Goal: Ask a question

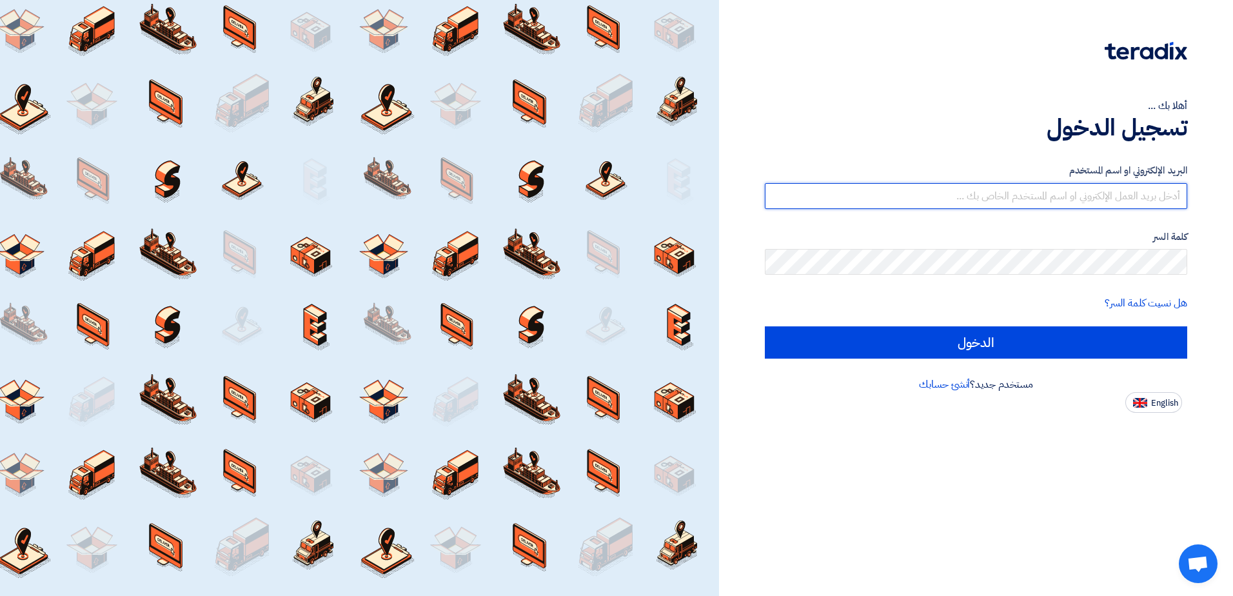
click at [1071, 192] on input "text" at bounding box center [976, 196] width 422 height 26
type input "[EMAIL_ADDRESS][DOMAIN_NAME]"
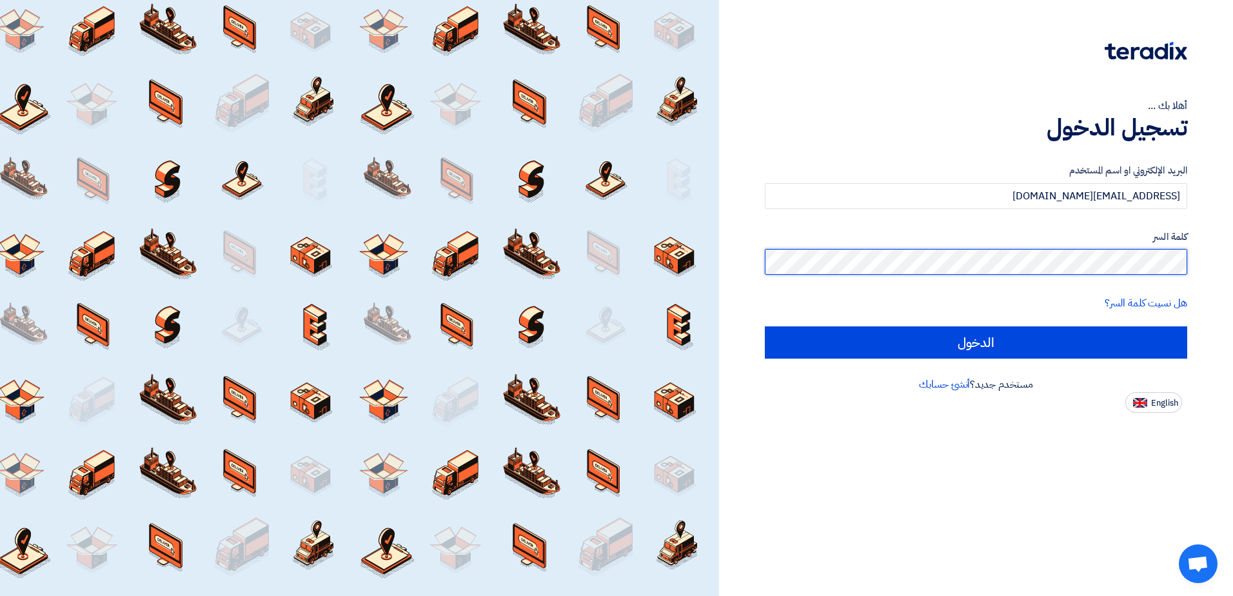
click at [765, 326] on input "الدخول" at bounding box center [976, 342] width 422 height 32
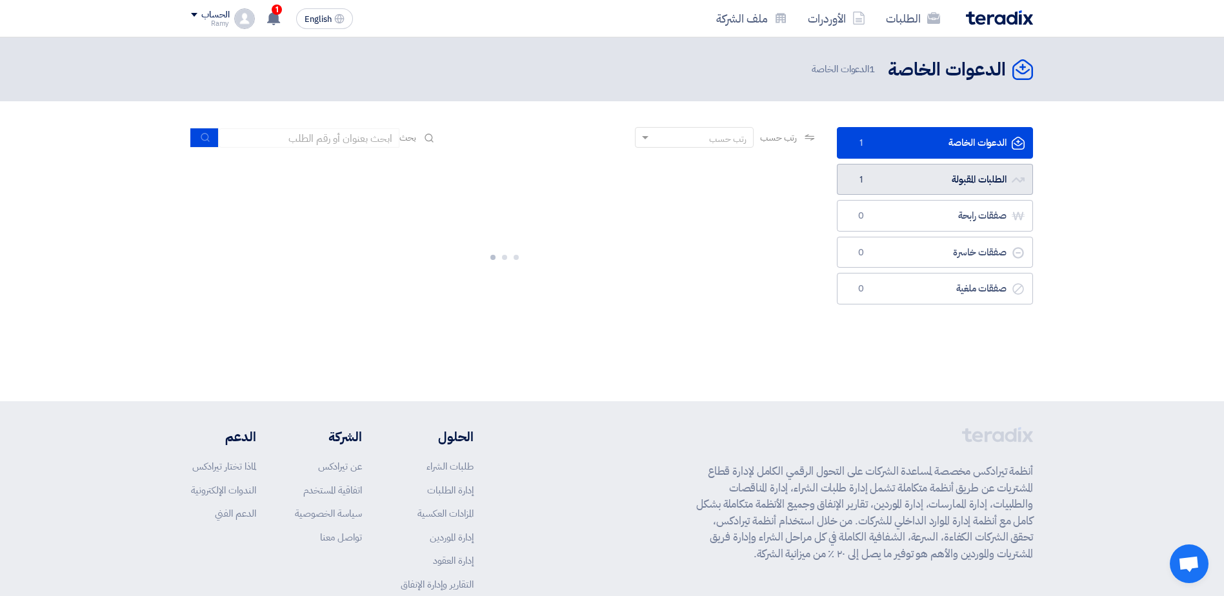
click at [913, 188] on link "الطلبات المقبولة الطلبات المقبولة 1" at bounding box center [935, 180] width 196 height 32
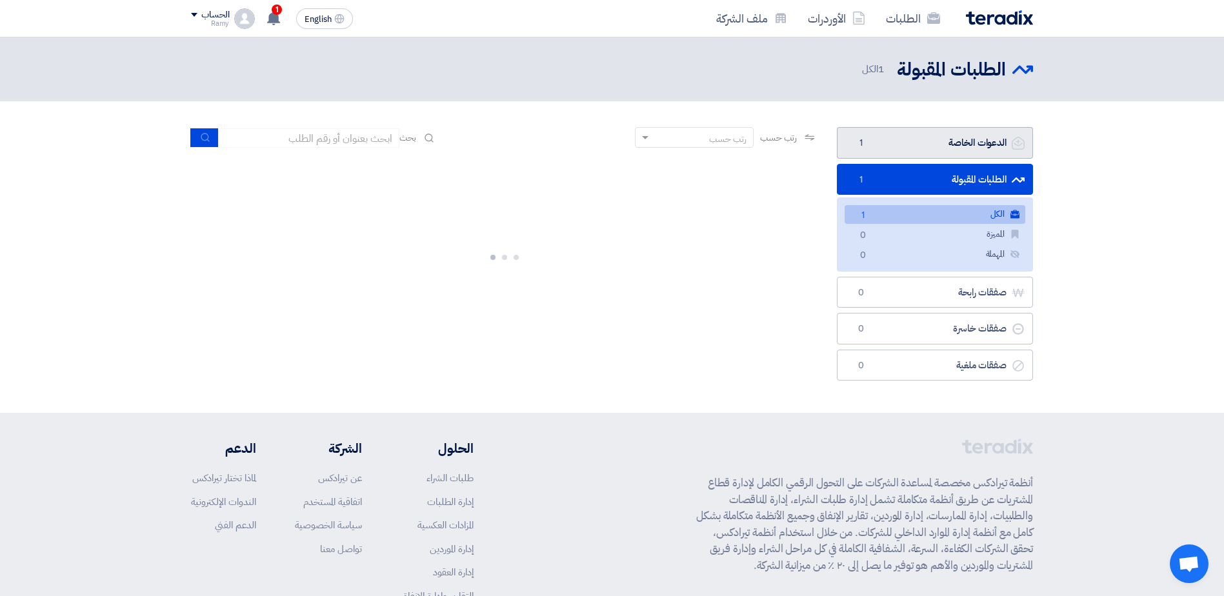
click at [972, 144] on link "الدعوات الخاصة الدعوات الخاصة 1" at bounding box center [935, 143] width 196 height 32
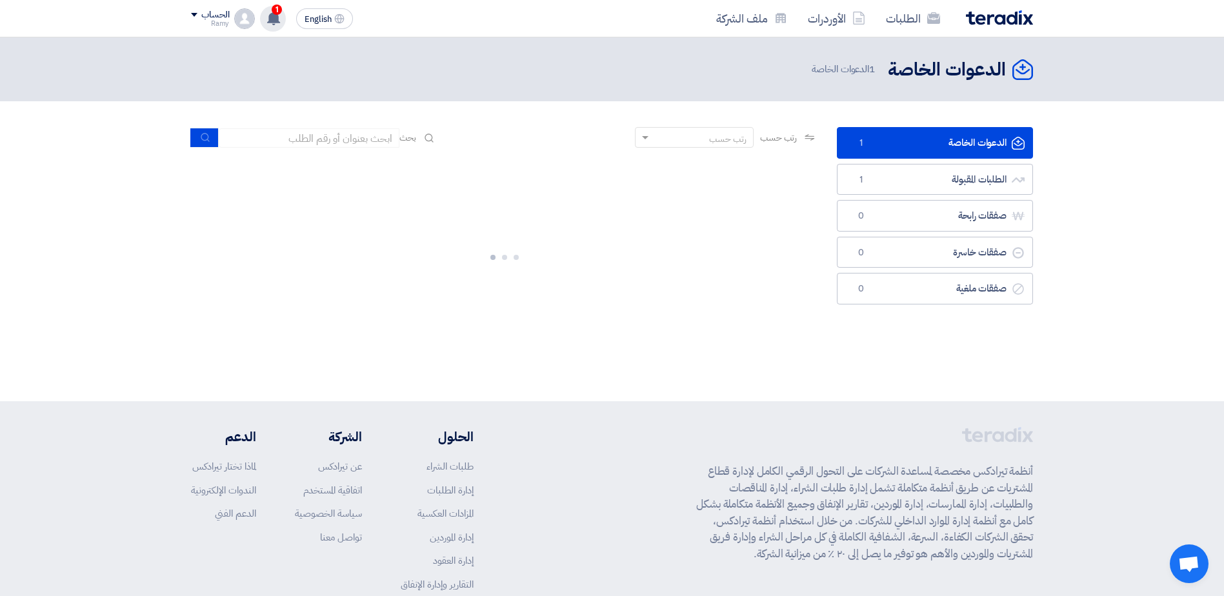
click at [280, 14] on icon at bounding box center [273, 18] width 14 height 14
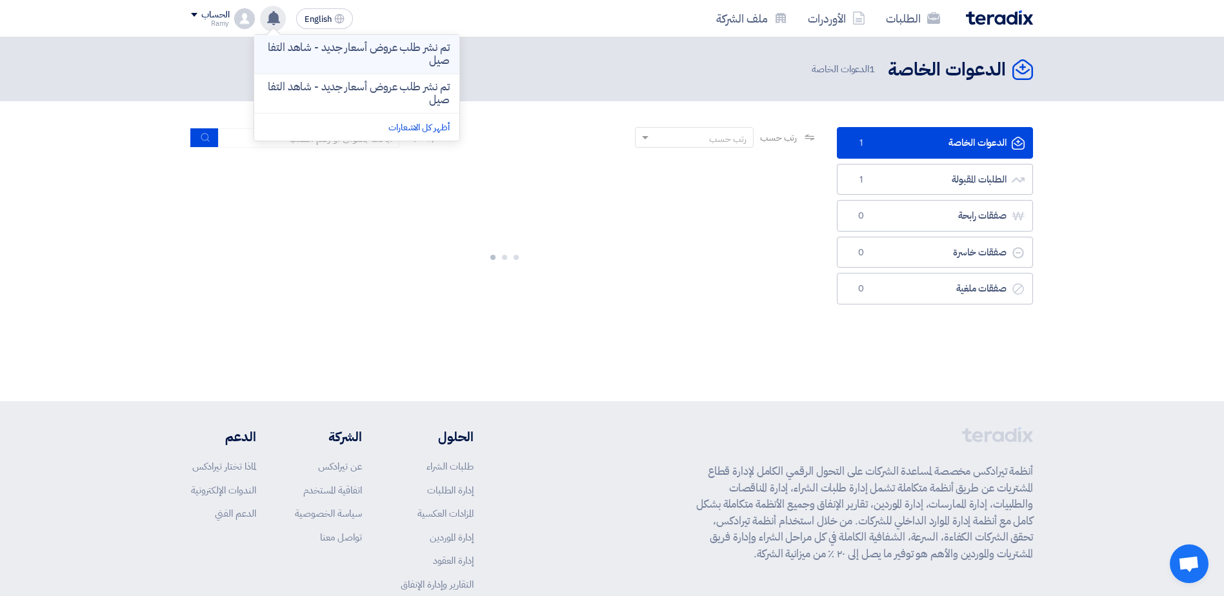
click at [371, 57] on p "تم نشر طلب عروض أسعار جديد - شاهد التفاصيل" at bounding box center [356, 54] width 184 height 26
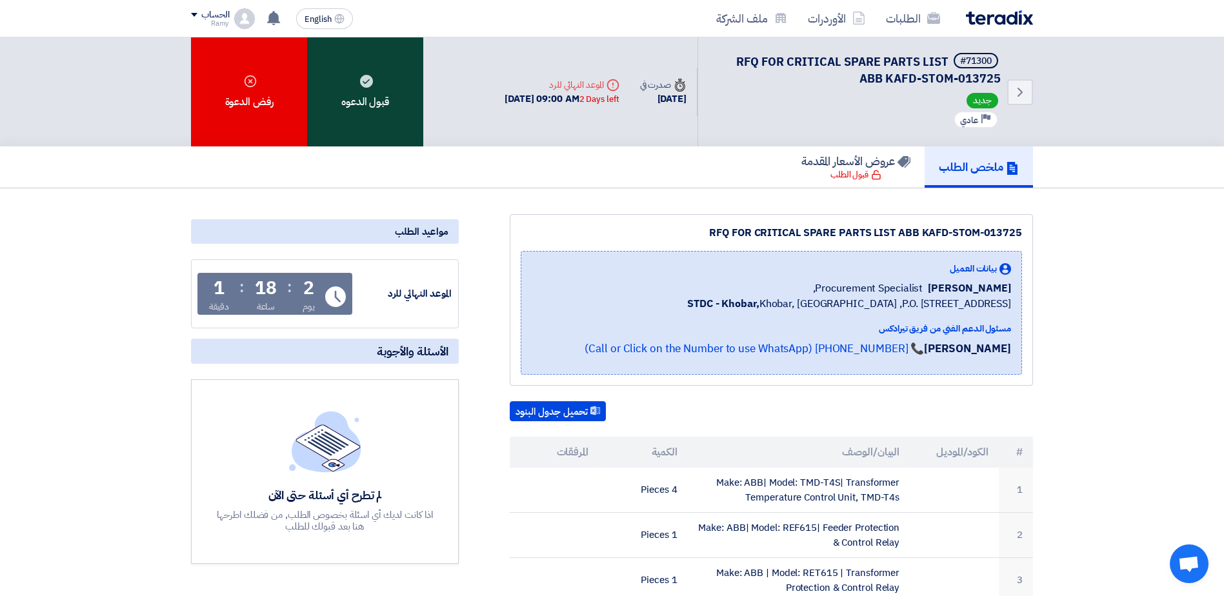
click at [358, 77] on div "قبول الدعوه" at bounding box center [365, 91] width 116 height 109
click at [369, 87] on icon at bounding box center [366, 81] width 13 height 13
click at [362, 65] on div "قبول الدعوه" at bounding box center [365, 91] width 116 height 109
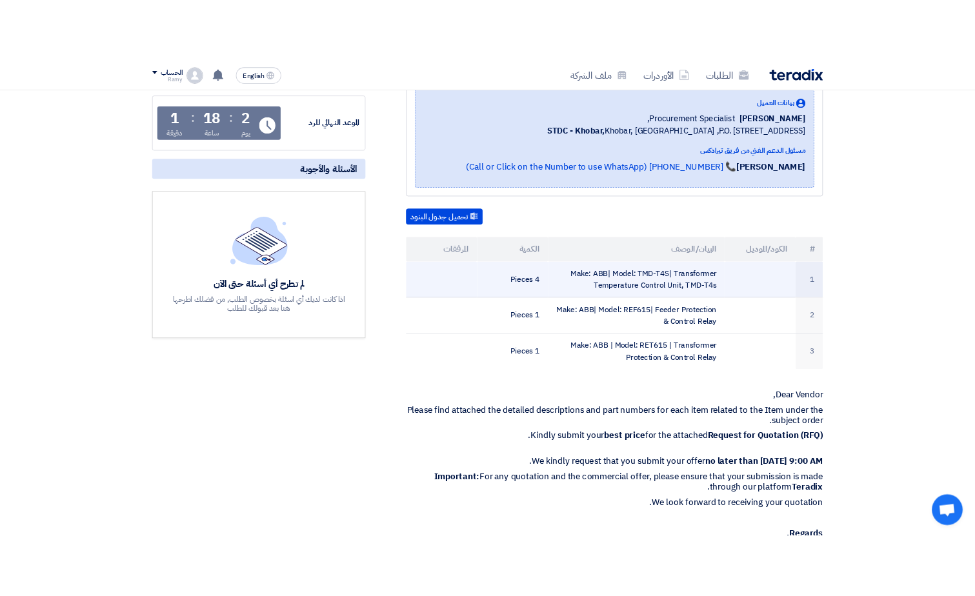
scroll to position [193, 0]
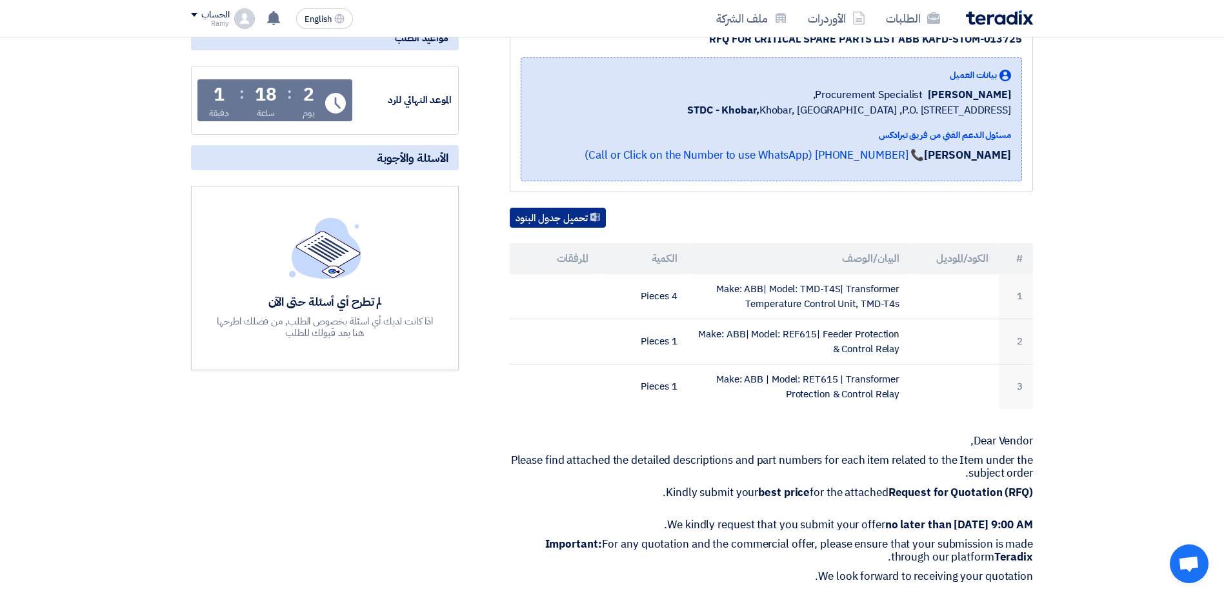
click at [553, 218] on button "تحميل جدول البنود" at bounding box center [558, 218] width 96 height 21
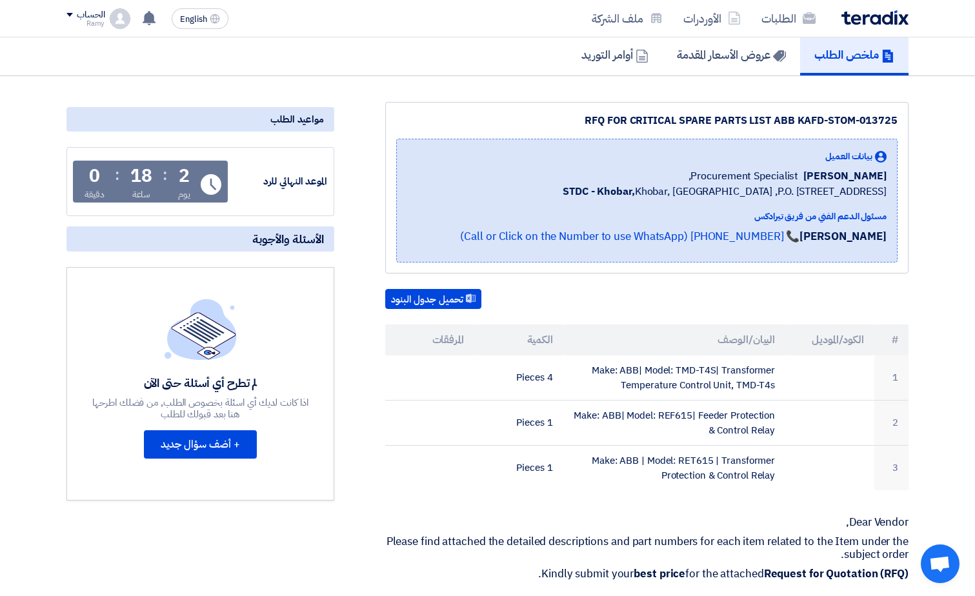
scroll to position [129, 0]
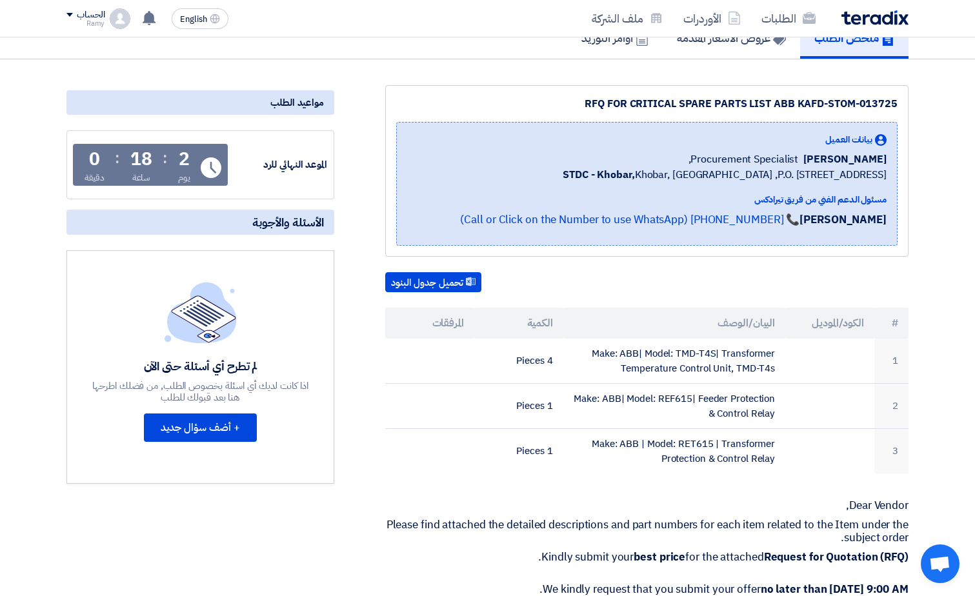
click at [219, 369] on div "لم تطرح أي أسئلة حتى الآن" at bounding box center [200, 366] width 219 height 15
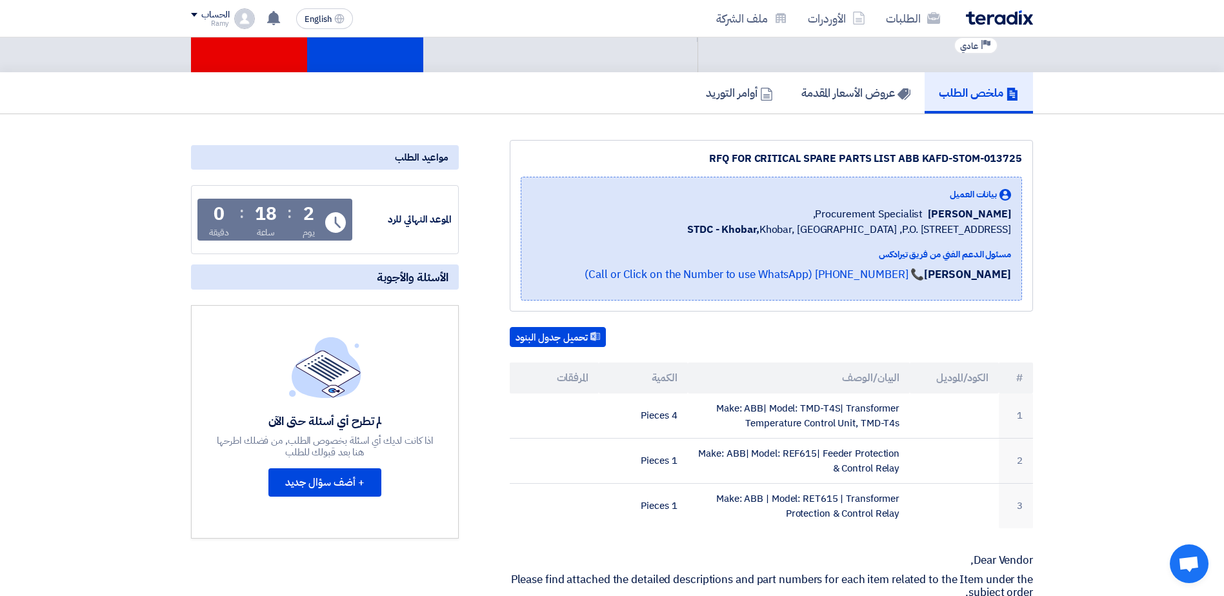
scroll to position [0, 0]
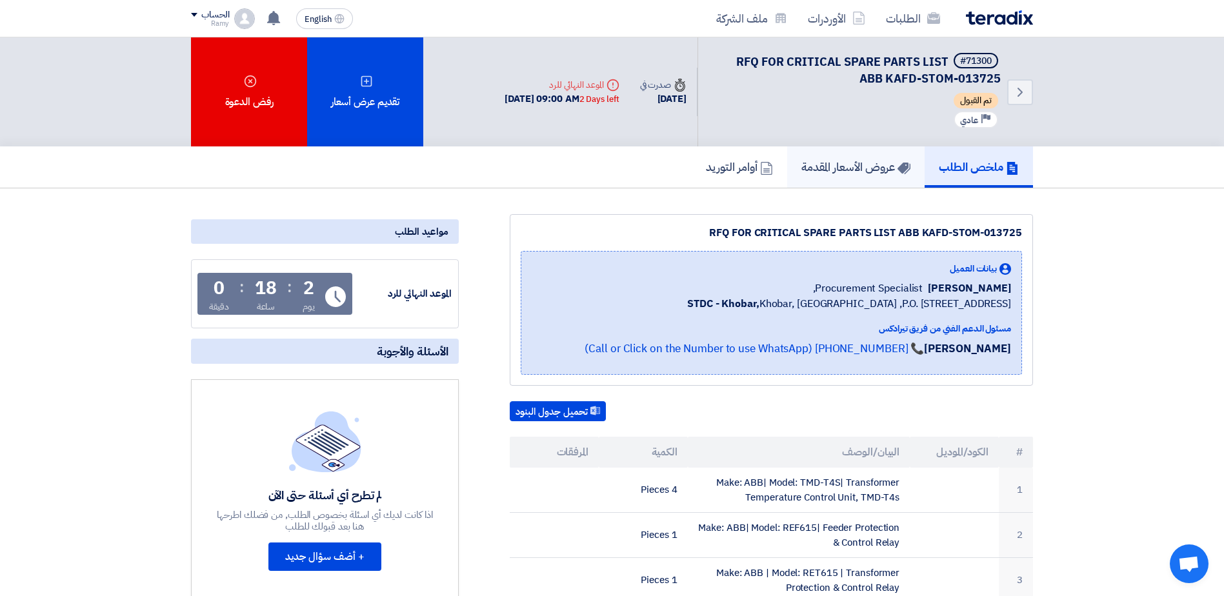
click at [812, 164] on h5 "عروض الأسعار المقدمة" at bounding box center [855, 166] width 109 height 15
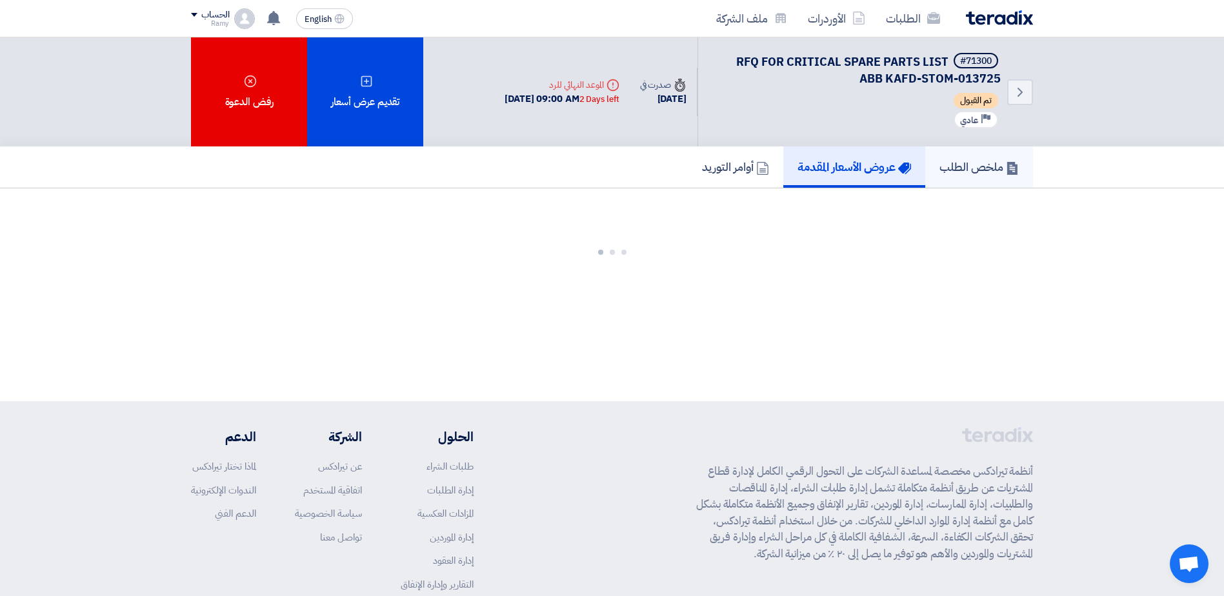
click at [942, 170] on h5 "ملخص الطلب" at bounding box center [978, 166] width 79 height 15
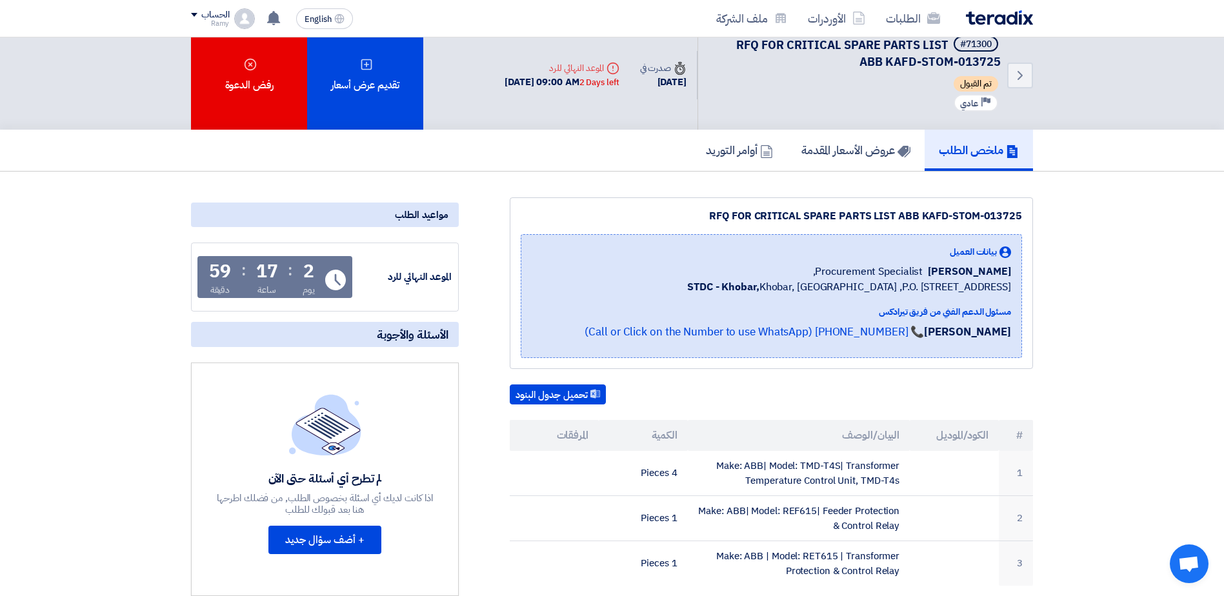
scroll to position [129, 0]
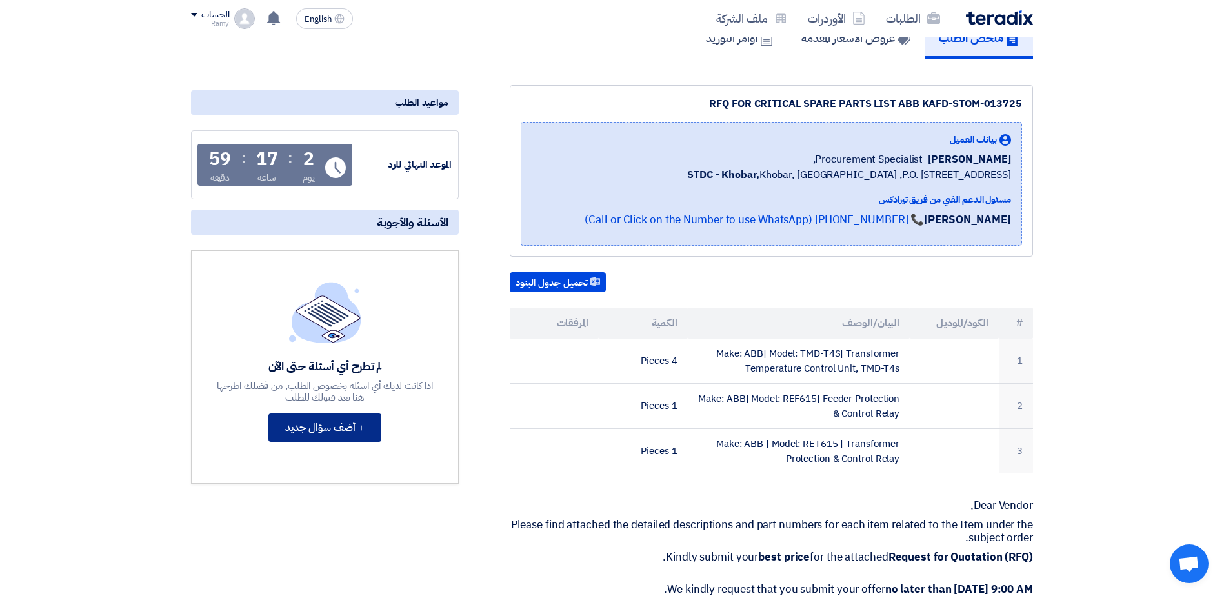
click at [326, 418] on button "+ أضف سؤال جديد" at bounding box center [324, 427] width 113 height 28
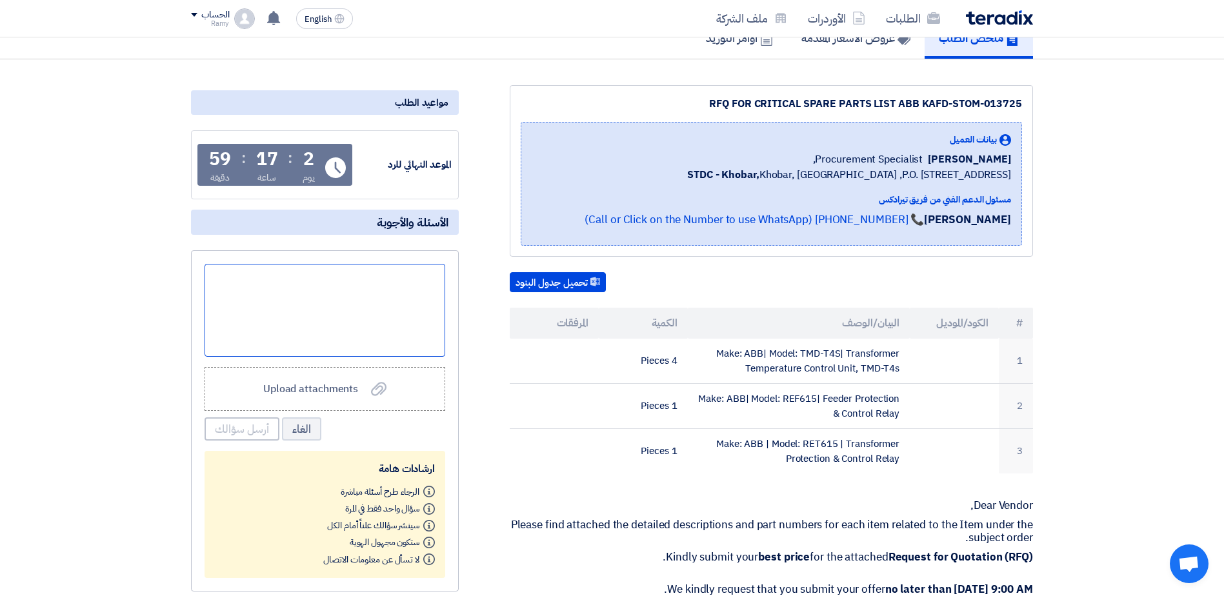
click at [299, 283] on div at bounding box center [324, 310] width 241 height 93
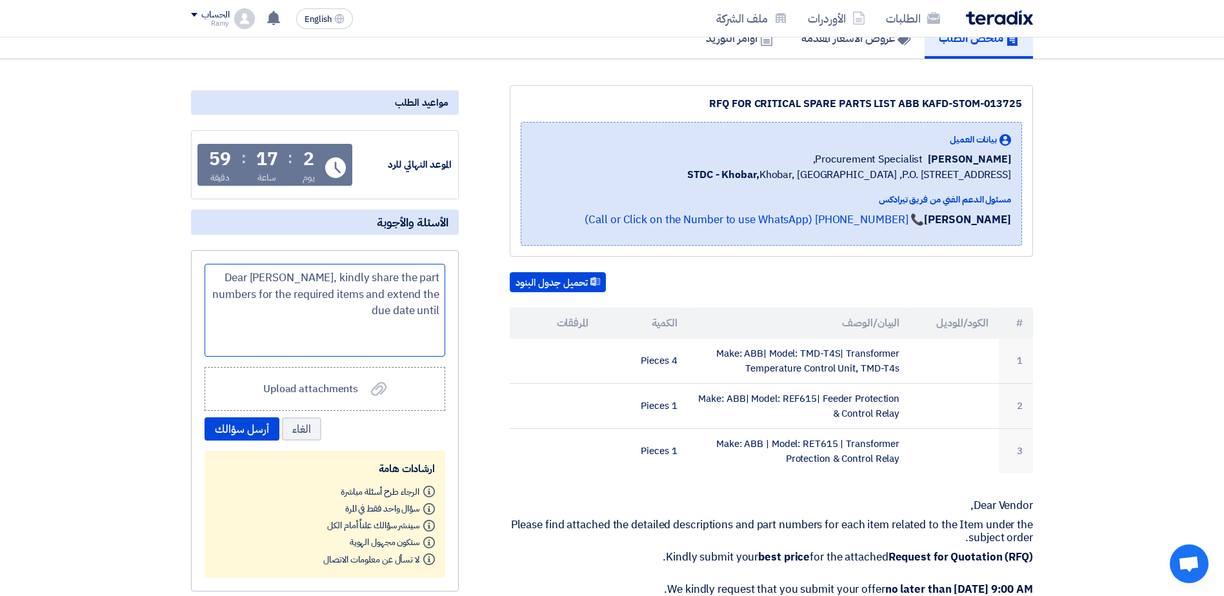
click at [377, 331] on div "Dear [PERSON_NAME], kindly share the part numbers for the required items and ex…" at bounding box center [324, 310] width 241 height 93
click at [441, 296] on div "Dear [PERSON_NAME], kindly share the part numbers for the required items and ex…" at bounding box center [324, 310] width 241 height 93
click at [212, 277] on div "Dear [PERSON_NAME], kindly share the part numbers for the required items and ex…" at bounding box center [324, 310] width 241 height 93
click at [437, 293] on div "Dear [PERSON_NAME], kindly share the part numbers for the required items and ex…" at bounding box center [324, 310] width 241 height 93
click at [387, 310] on div "Dear [PERSON_NAME], kindly share the part numbers for the required items and ex…" at bounding box center [324, 310] width 241 height 93
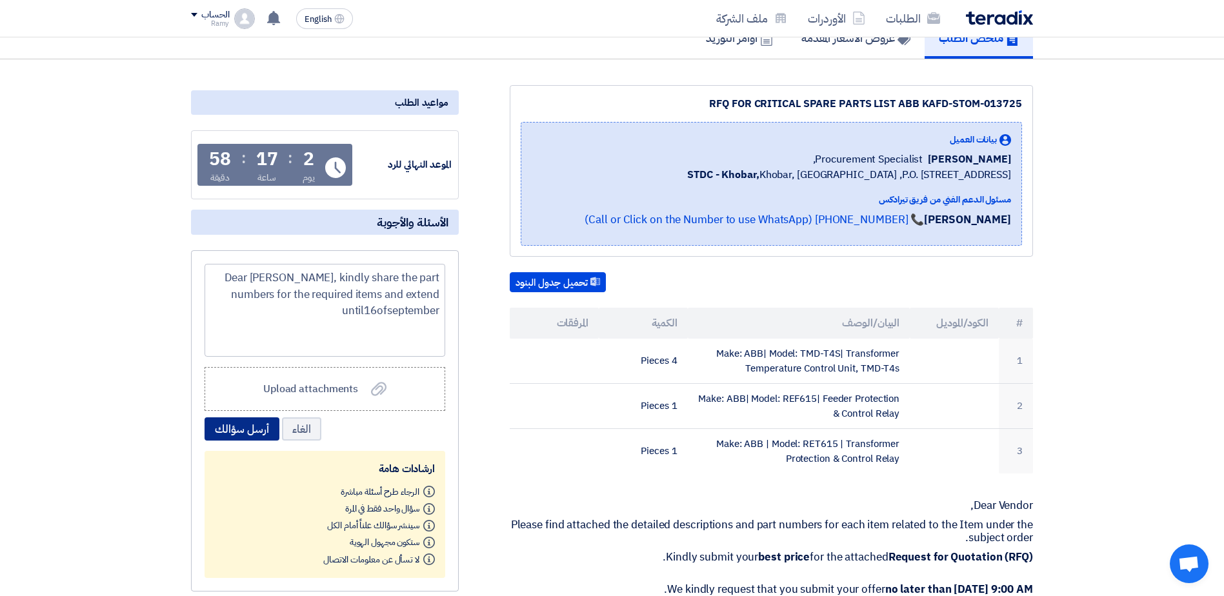
click at [251, 426] on button "أرسل سؤالك" at bounding box center [241, 428] width 75 height 23
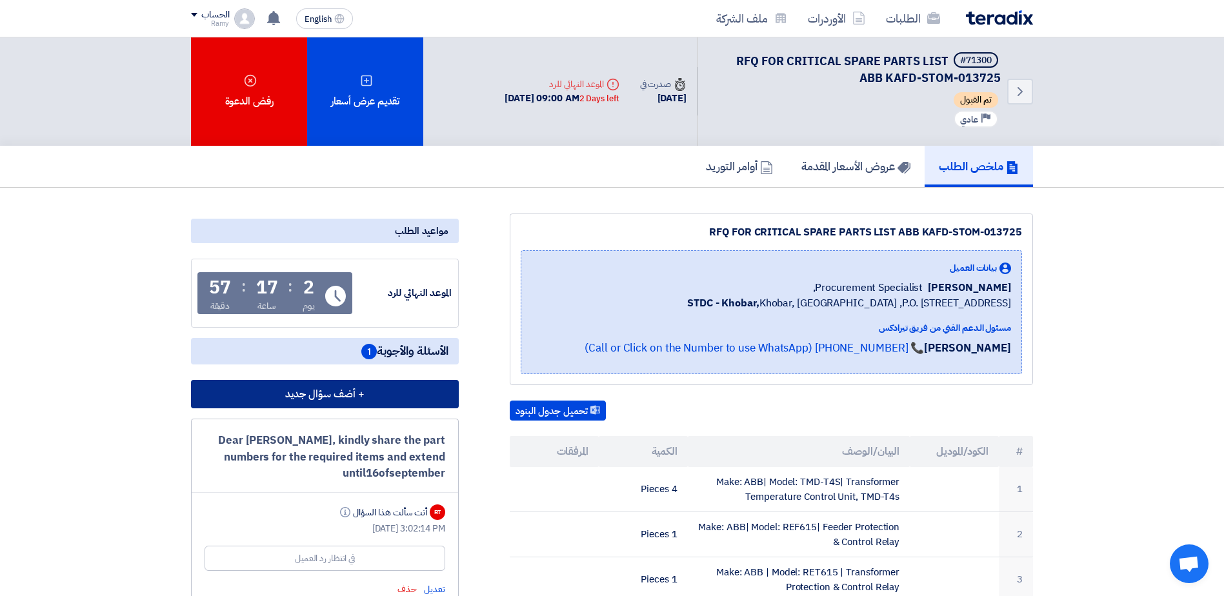
scroll to position [0, 0]
